Goal: Task Accomplishment & Management: Use online tool/utility

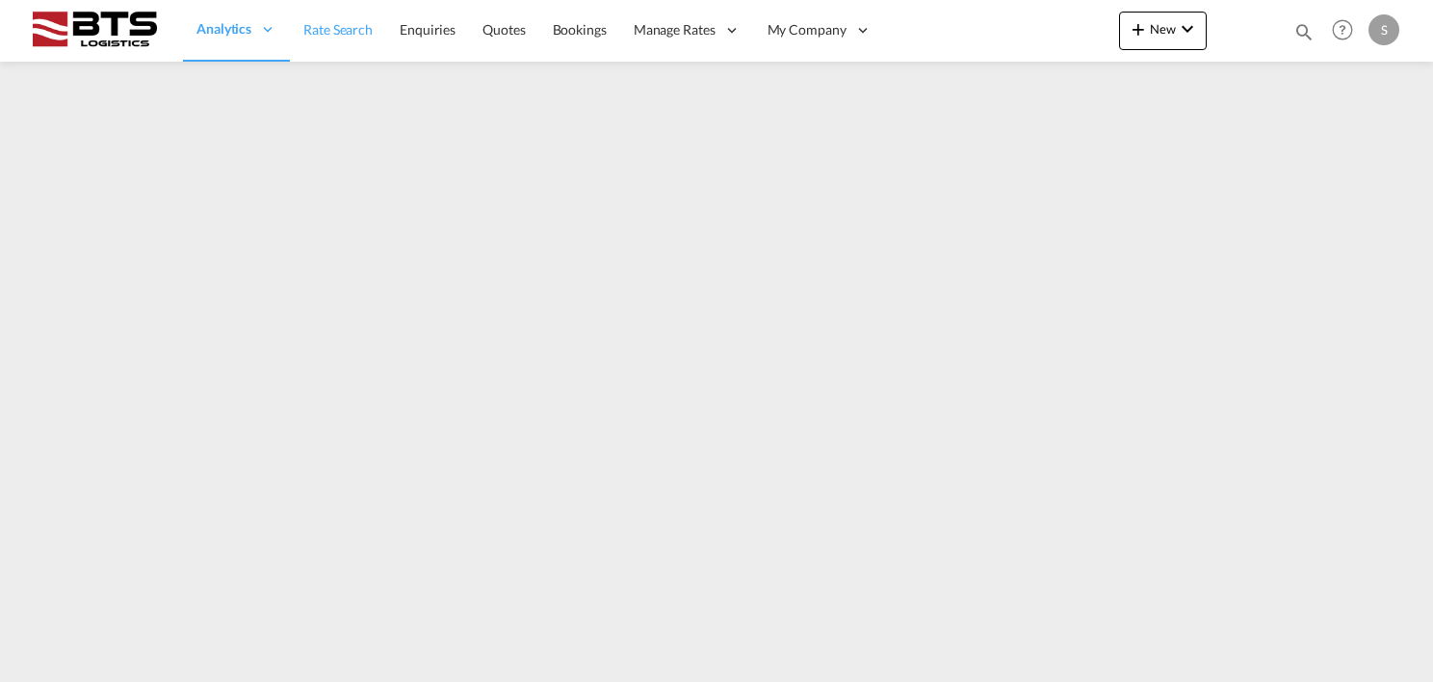
click at [362, 27] on span "Rate Search" at bounding box center [337, 29] width 69 height 16
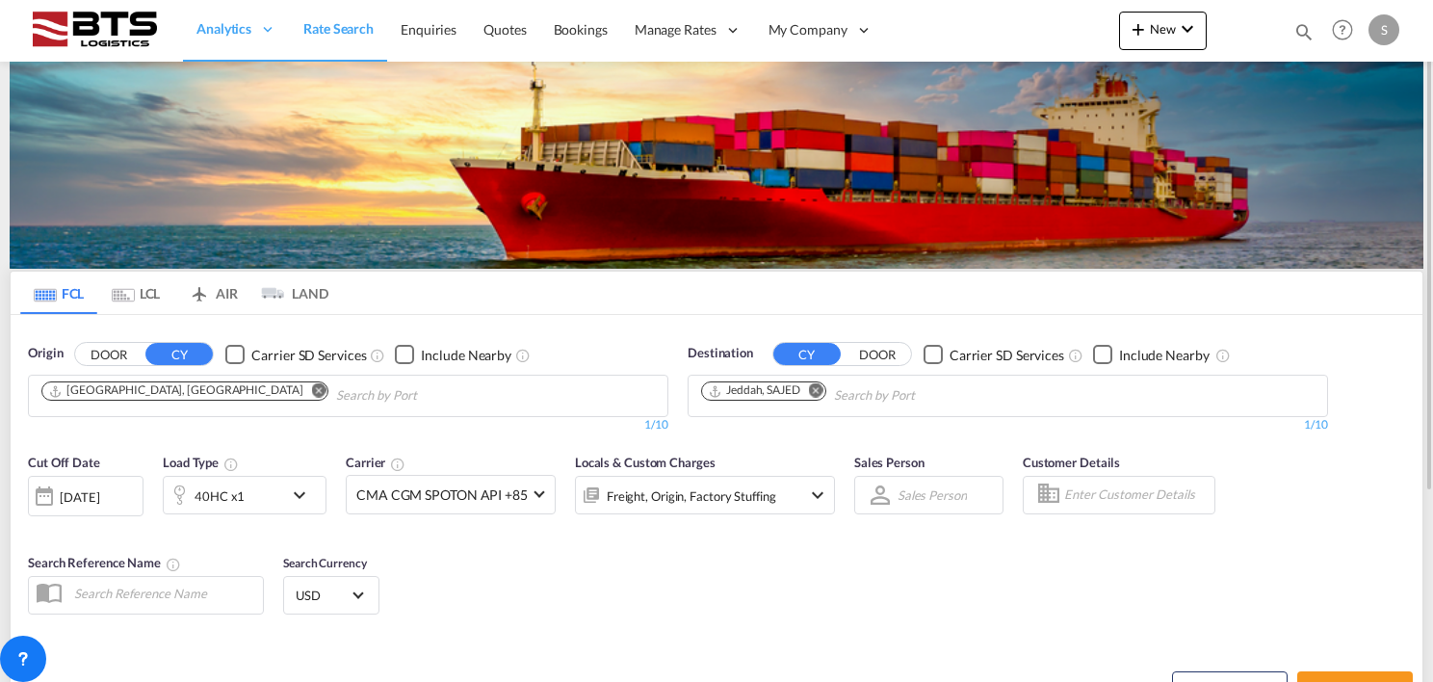
click at [312, 387] on md-icon "Remove" at bounding box center [319, 390] width 14 height 14
